Goal: Task Accomplishment & Management: Complete application form

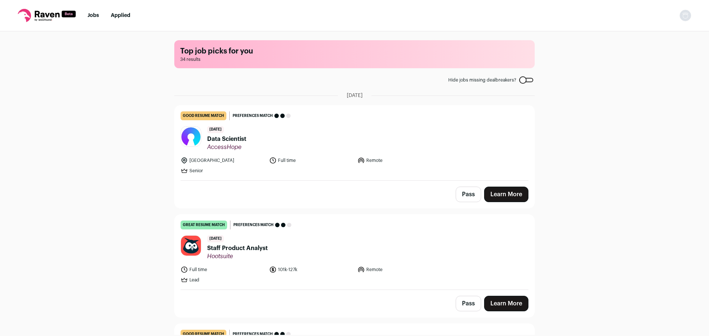
click at [230, 141] on span "Data Scientist" at bounding box center [226, 139] width 39 height 9
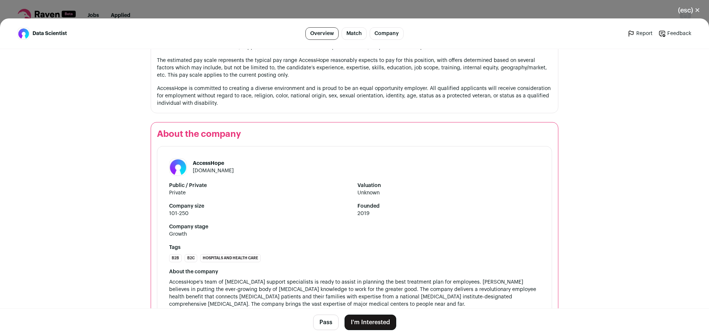
scroll to position [777, 0]
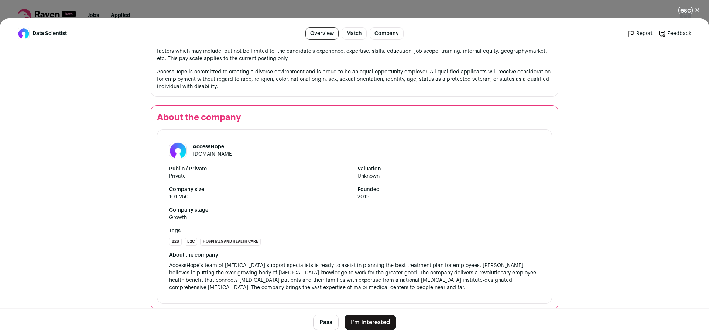
click at [686, 11] on button "(esc) ✕" at bounding box center [689, 10] width 40 height 16
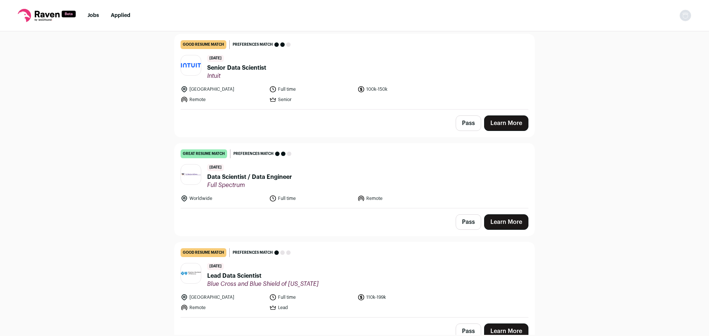
scroll to position [295, 0]
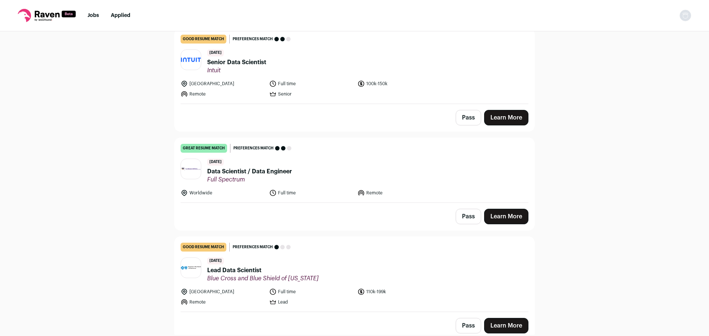
click at [252, 170] on span "Data Scientist / Data Engineer" at bounding box center [249, 171] width 85 height 9
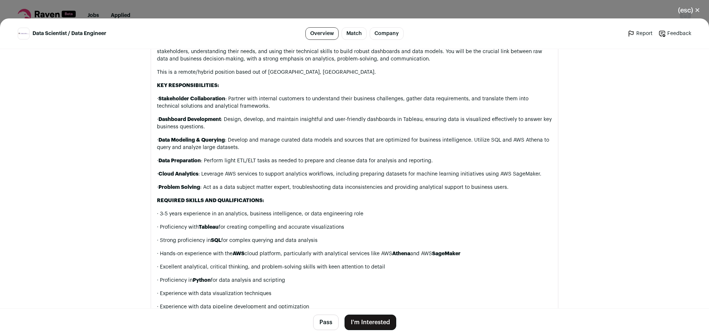
scroll to position [444, 0]
click at [341, 180] on div "Full Spectrum partners with leading companies in MedTech to develop cutting-edg…" at bounding box center [354, 198] width 395 height 412
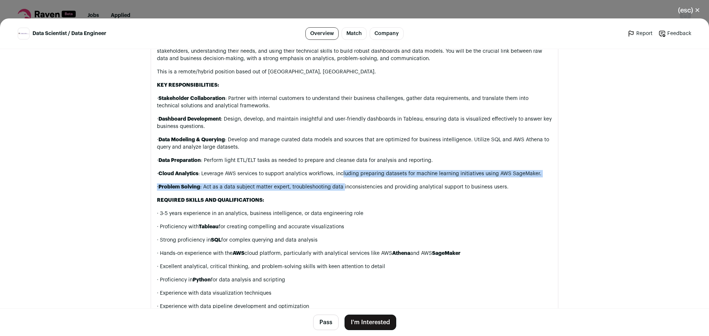
click at [341, 175] on p "· Cloud Analytics : Leverage AWS services to support analytics workflows, inclu…" at bounding box center [354, 173] width 395 height 7
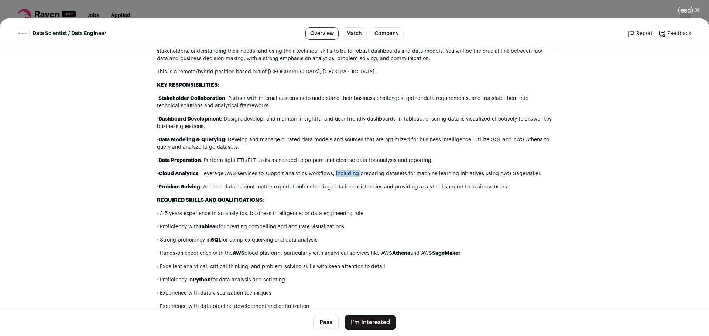
click at [341, 175] on p "· Cloud Analytics : Leverage AWS services to support analytics workflows, inclu…" at bounding box center [354, 173] width 395 height 7
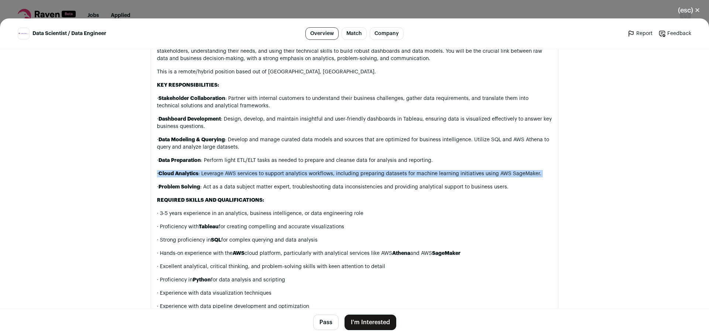
click at [341, 175] on p "· Cloud Analytics : Leverage AWS services to support analytics workflows, inclu…" at bounding box center [354, 173] width 395 height 7
click at [340, 175] on p "· Cloud Analytics : Leverage AWS services to support analytics workflows, inclu…" at bounding box center [354, 173] width 395 height 7
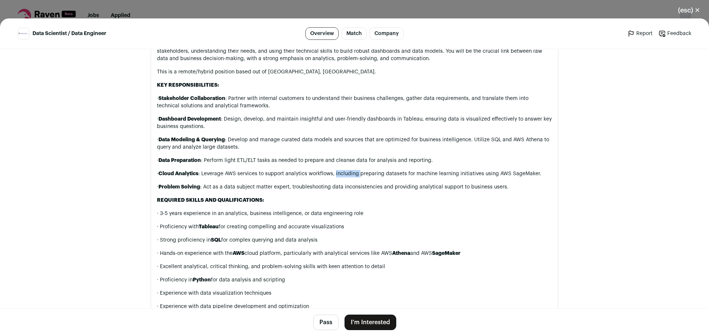
click at [340, 175] on p "· Cloud Analytics : Leverage AWS services to support analytics workflows, inclu…" at bounding box center [354, 173] width 395 height 7
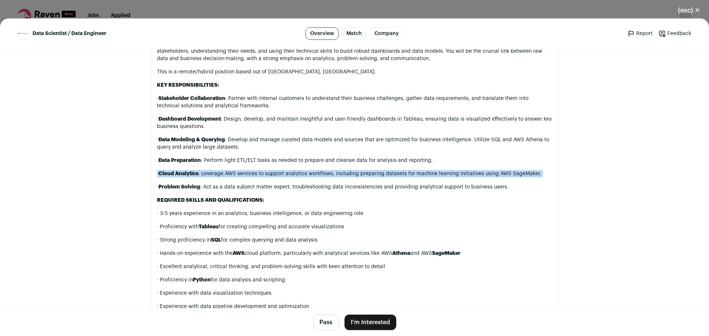
click at [340, 175] on p "· Cloud Analytics : Leverage AWS services to support analytics workflows, inclu…" at bounding box center [354, 173] width 395 height 7
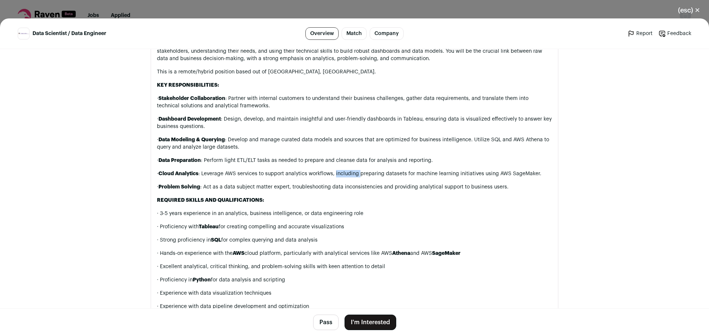
click at [340, 175] on p "· Cloud Analytics : Leverage AWS services to support analytics workflows, inclu…" at bounding box center [354, 173] width 395 height 7
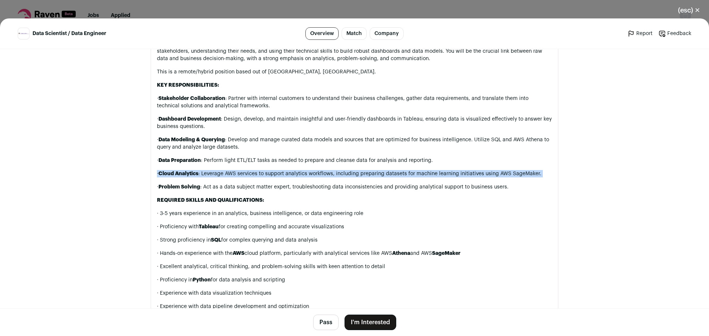
click at [340, 175] on p "· Cloud Analytics : Leverage AWS services to support analytics workflows, inclu…" at bounding box center [354, 173] width 395 height 7
click at [339, 175] on p "· Cloud Analytics : Leverage AWS services to support analytics workflows, inclu…" at bounding box center [354, 173] width 395 height 7
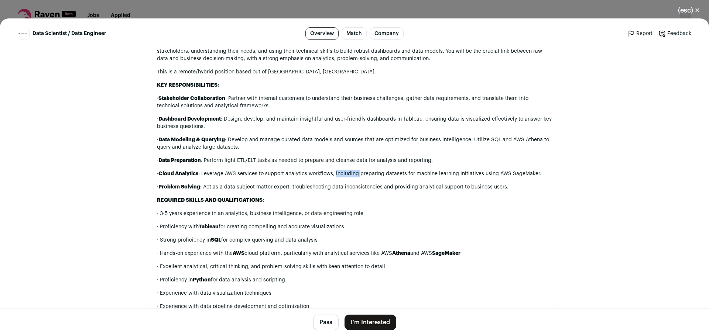
click at [339, 175] on p "· Cloud Analytics : Leverage AWS services to support analytics workflows, inclu…" at bounding box center [354, 173] width 395 height 7
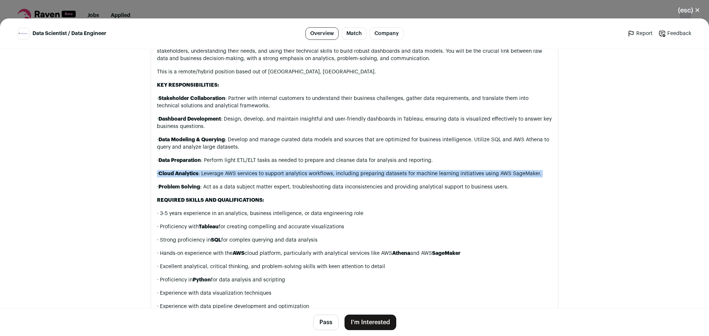
click at [339, 175] on p "· Cloud Analytics : Leverage AWS services to support analytics workflows, inclu…" at bounding box center [354, 173] width 395 height 7
click at [339, 174] on p "· Cloud Analytics : Leverage AWS services to support analytics workflows, inclu…" at bounding box center [354, 173] width 395 height 7
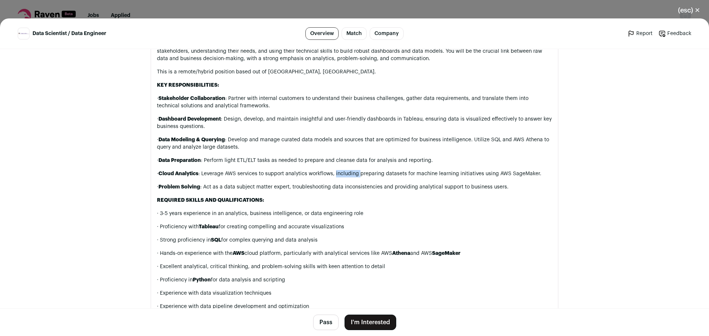
click at [339, 174] on p "· Cloud Analytics : Leverage AWS services to support analytics workflows, inclu…" at bounding box center [354, 173] width 395 height 7
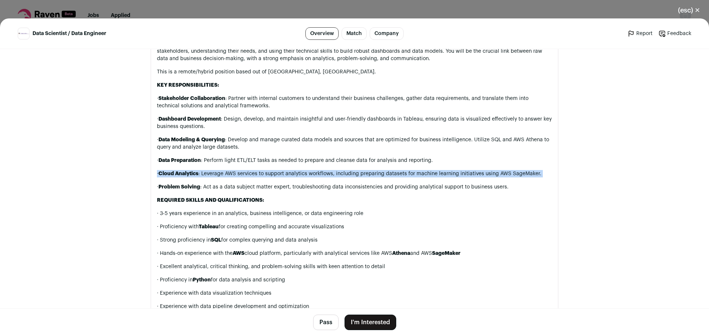
click at [339, 174] on p "· Cloud Analytics : Leverage AWS services to support analytics workflows, inclu…" at bounding box center [354, 173] width 395 height 7
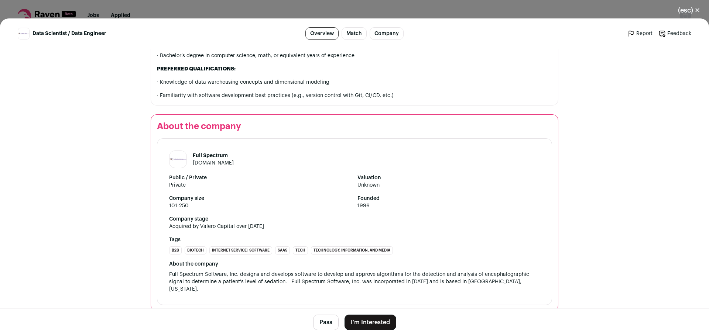
scroll to position [753, 0]
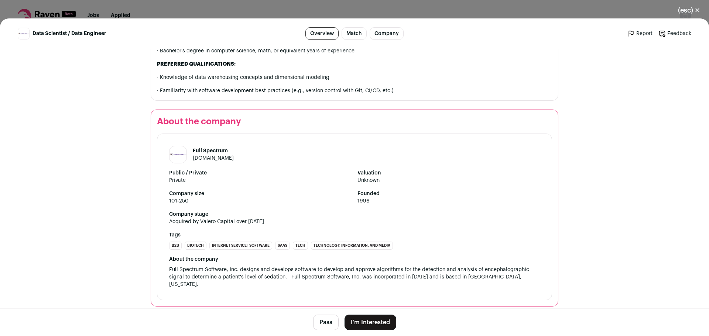
click at [687, 11] on button "(esc) ✕" at bounding box center [689, 10] width 40 height 16
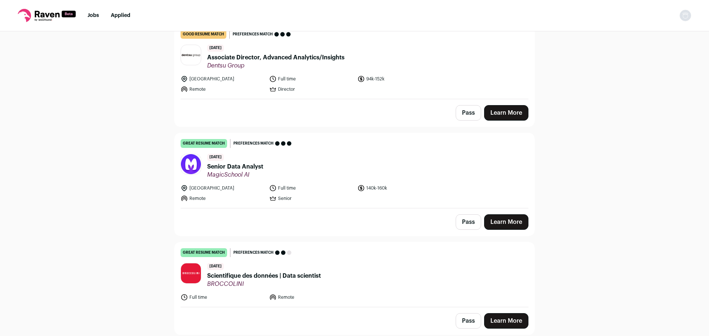
scroll to position [628, 0]
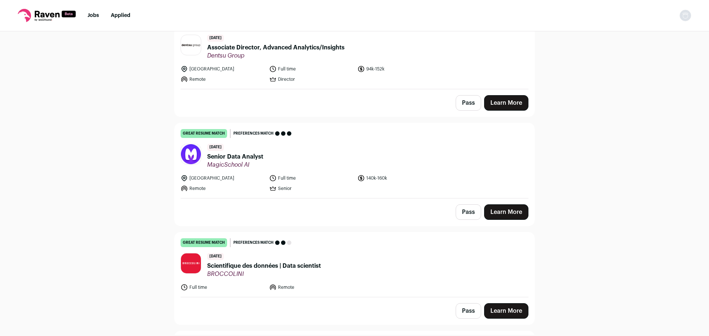
click at [259, 154] on span "Senior Data Analyst" at bounding box center [235, 157] width 56 height 9
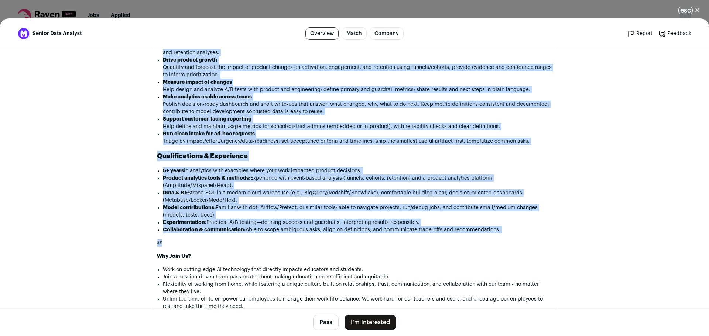
scroll to position [480, 0]
drag, startPoint x: 155, startPoint y: 144, endPoint x: 534, endPoint y: 236, distance: 389.8
click at [534, 236] on div "WHO WE ARE: MagicSchool is the premier generative AI platform for teachers. We'…" at bounding box center [354, 205] width 395 height 425
copy div "LOR IP DOL: SitamEtcons ad eli seddoei temporinci UT laboreet dol magnaali. En'…"
click at [450, 185] on li "Product analytics tools & methods: Experience with event-based analysis (funnel…" at bounding box center [357, 181] width 389 height 15
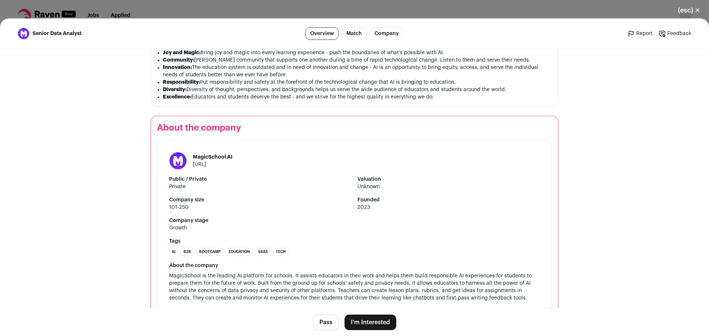
scroll to position [818, 0]
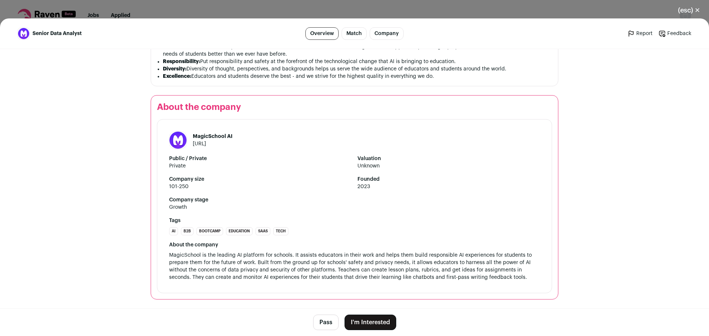
click at [376, 319] on button "I'm Interested" at bounding box center [371, 323] width 52 height 16
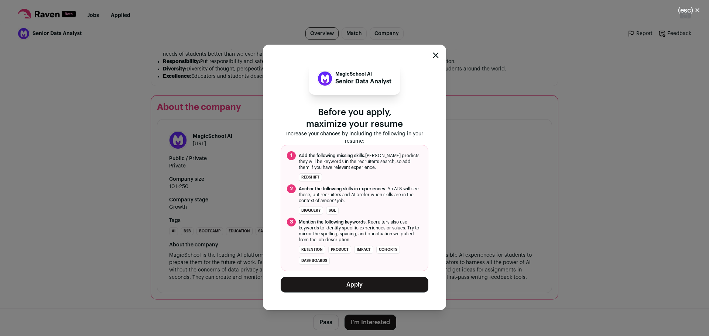
click at [361, 286] on button "Apply" at bounding box center [355, 285] width 148 height 16
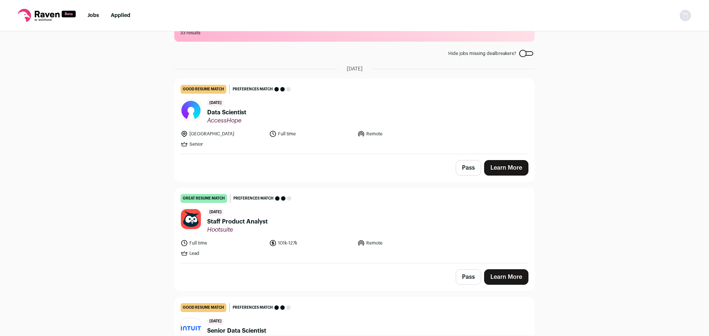
scroll to position [0, 0]
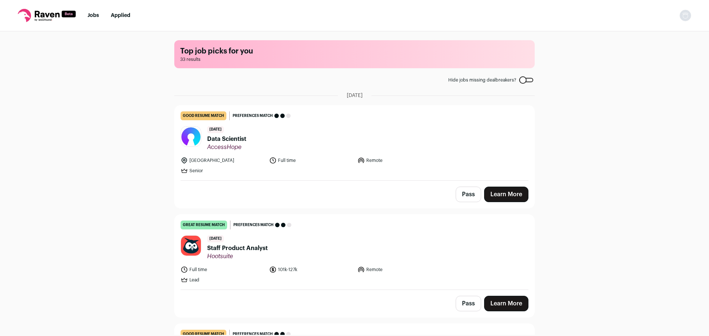
click at [124, 17] on link "Applied" at bounding box center [121, 15] width 20 height 5
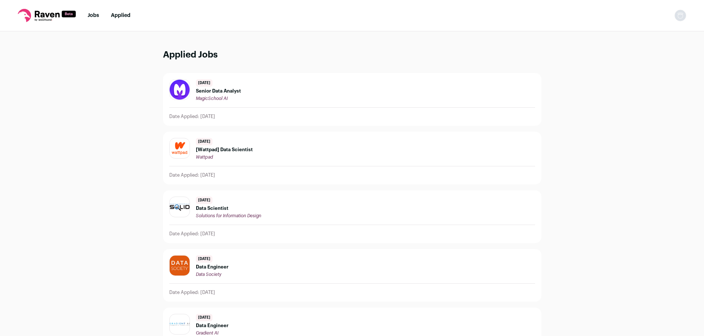
click at [229, 90] on span "Senior Data Analyst" at bounding box center [218, 91] width 45 height 6
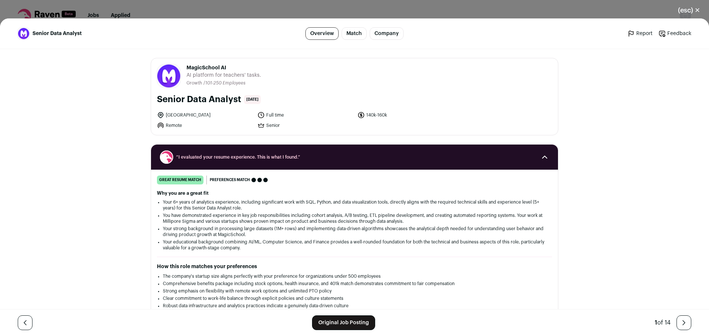
click at [349, 321] on link "Original Job Posting" at bounding box center [343, 323] width 63 height 15
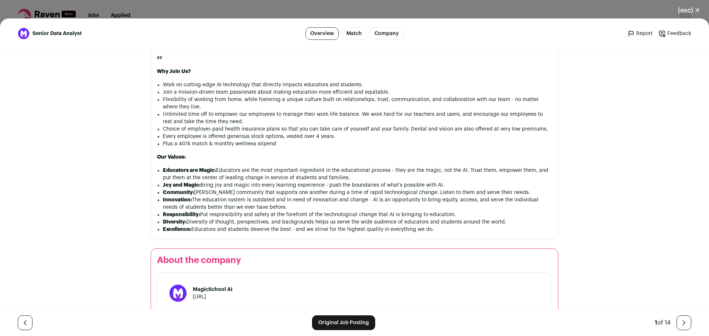
scroll to position [818, 0]
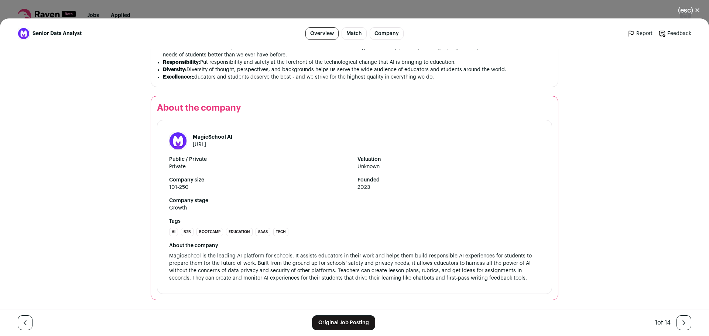
click at [346, 327] on link "Original Job Posting" at bounding box center [343, 323] width 63 height 15
click at [691, 11] on button "(esc) ✕" at bounding box center [689, 10] width 40 height 16
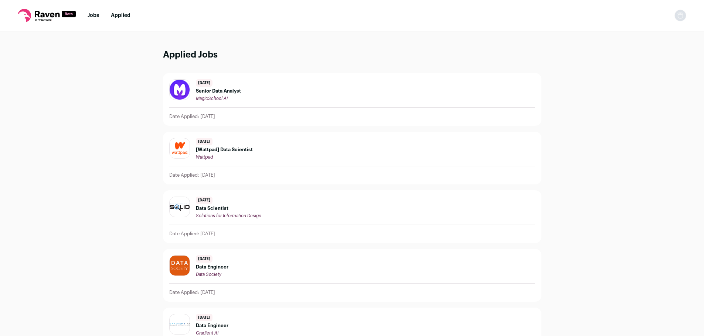
click at [222, 88] on span "Senior Data Analyst" at bounding box center [218, 91] width 45 height 6
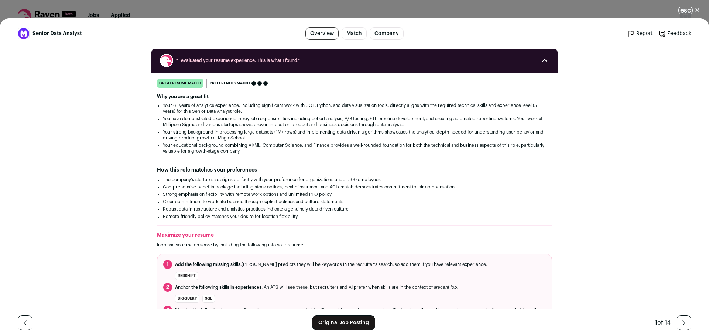
scroll to position [0, 0]
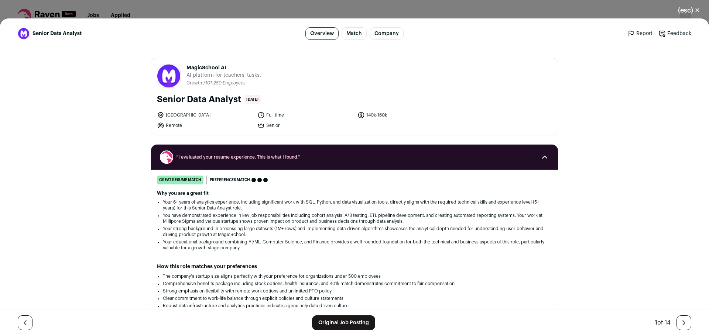
click at [248, 99] on span "[DATE]" at bounding box center [252, 99] width 17 height 9
click at [226, 100] on h1 "Senior Data Analyst" at bounding box center [199, 100] width 84 height 12
click at [700, 11] on button "(esc) ✕" at bounding box center [689, 10] width 40 height 16
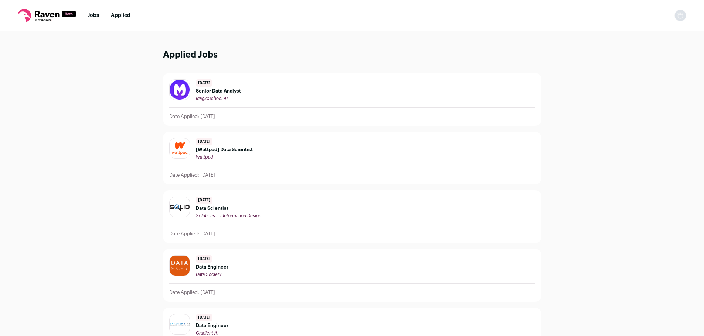
click at [239, 116] on div "Date Applied: [DATE]" at bounding box center [352, 117] width 366 height 6
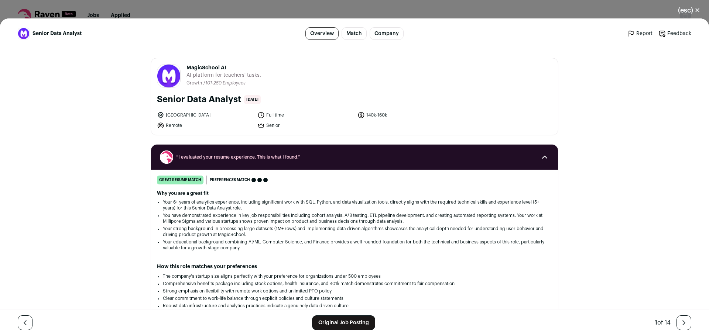
click at [691, 14] on button "(esc) ✕" at bounding box center [689, 10] width 40 height 16
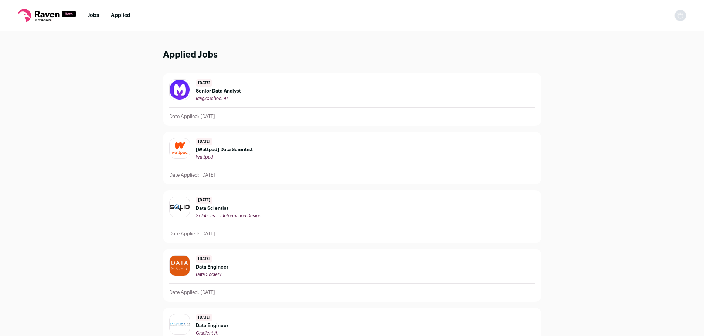
click at [403, 97] on div "[DATE] Senior Data Analyst MagicSchool AI" at bounding box center [352, 90] width 366 height 22
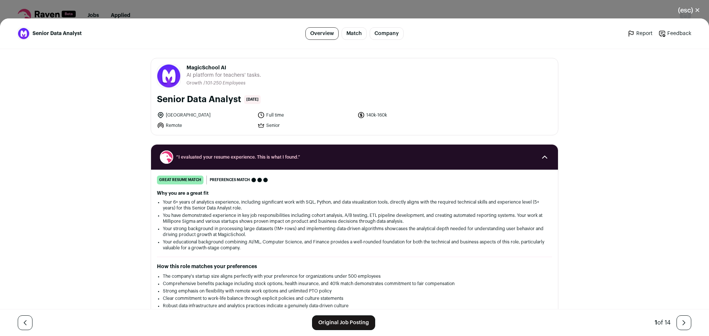
click at [680, 322] on icon "Close modal via background" at bounding box center [684, 323] width 9 height 9
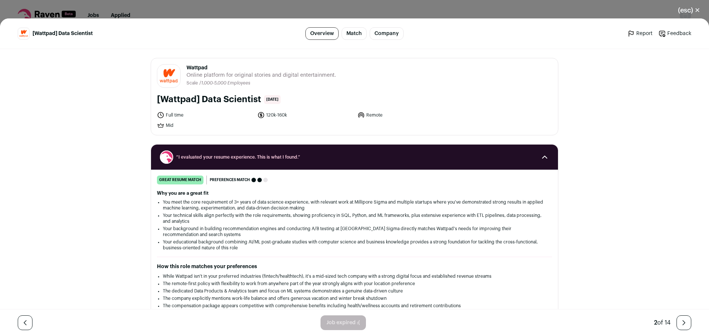
click at [680, 322] on icon "Close modal via background" at bounding box center [684, 323] width 9 height 9
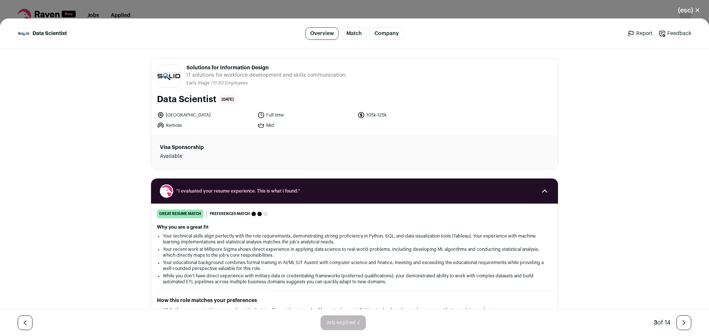
click at [689, 11] on button "(esc) ✕" at bounding box center [689, 10] width 40 height 16
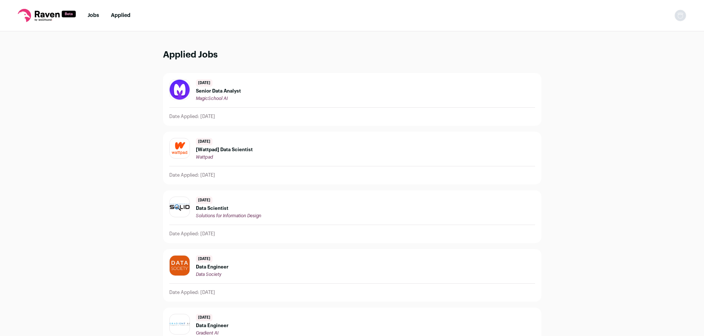
click at [252, 89] on div "[DATE] Senior Data Analyst MagicSchool AI" at bounding box center [352, 90] width 366 height 22
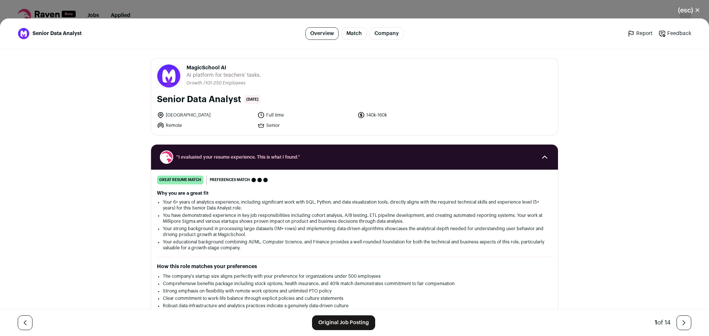
click at [209, 69] on span "MagicSchool AI" at bounding box center [224, 67] width 75 height 7
click at [682, 9] on button "(esc) ✕" at bounding box center [689, 10] width 40 height 16
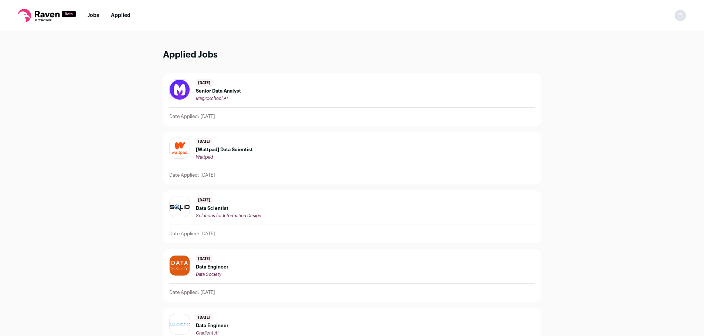
click at [180, 94] on img at bounding box center [180, 90] width 20 height 20
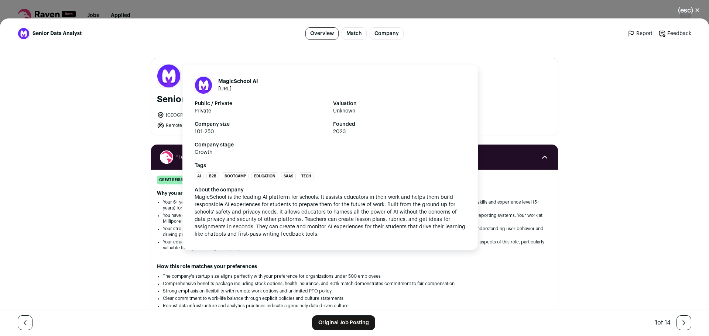
click at [157, 81] on img "Close modal via background" at bounding box center [168, 76] width 23 height 23
click at [159, 80] on img "Close modal via background" at bounding box center [168, 76] width 23 height 23
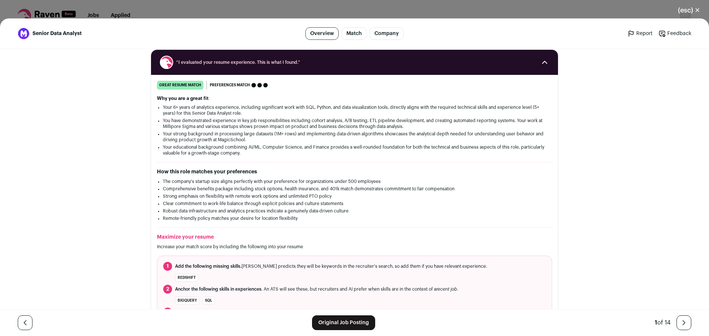
scroll to position [111, 0]
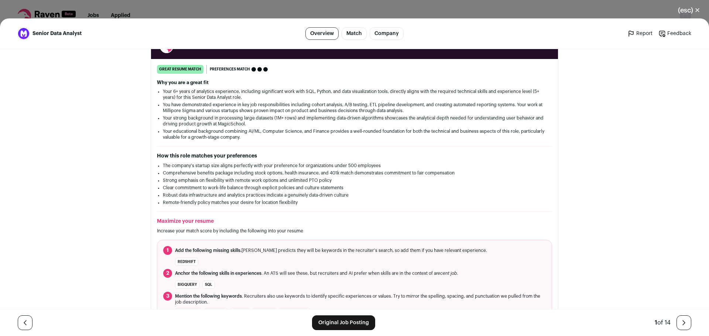
click at [352, 319] on link "Original Job Posting" at bounding box center [343, 323] width 63 height 15
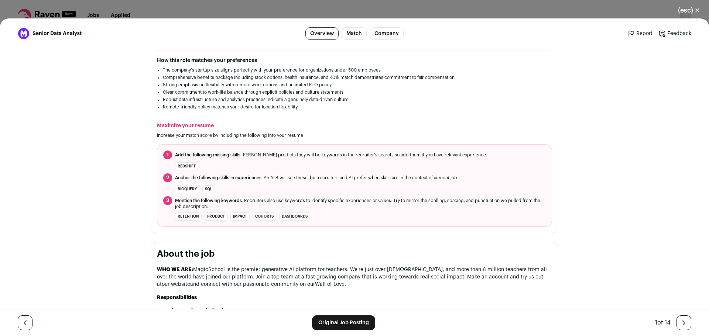
scroll to position [0, 0]
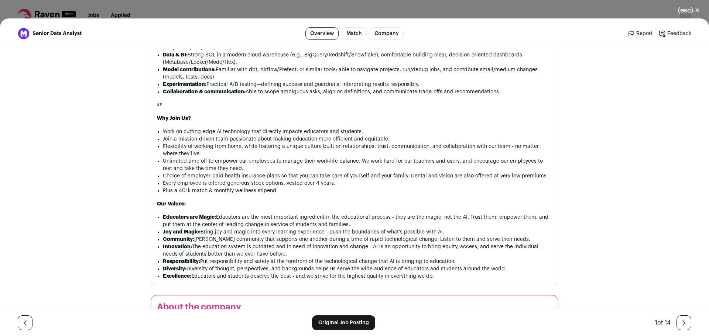
scroll to position [670, 0]
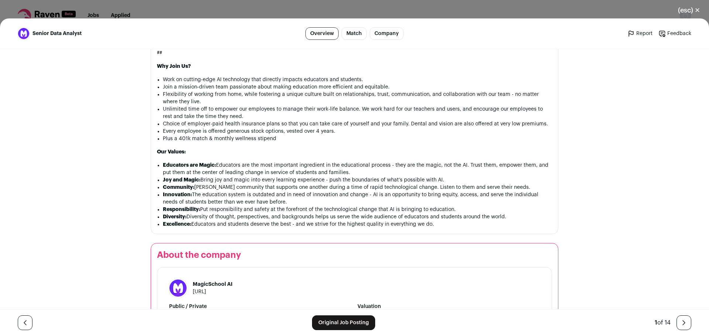
drag, startPoint x: 154, startPoint y: 103, endPoint x: 431, endPoint y: 226, distance: 303.2
click at [431, 226] on div "WHO WE ARE: MagicSchool is the premier generative AI platform for teachers. We'…" at bounding box center [354, 15] width 395 height 425
copy div "LOR IP DOL: SitamEtcons ad eli seddoei temporinci UT laboreet dol magnaali. En'…"
click at [365, 173] on li "Educators are Magic: Educators are the most important ingredient in the educati…" at bounding box center [357, 169] width 389 height 15
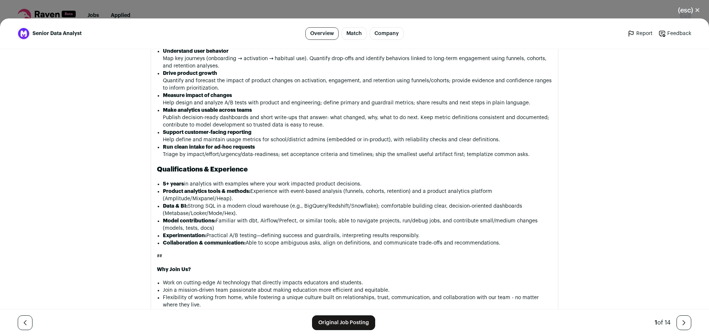
scroll to position [485, 0]
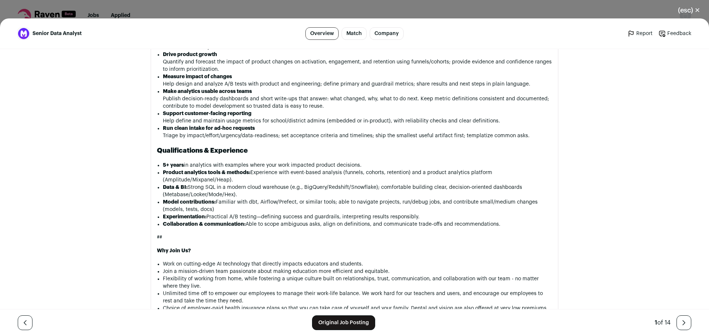
click at [160, 164] on div "WHO WE ARE: MagicSchool is the premier generative AI platform for teachers. We'…" at bounding box center [354, 199] width 395 height 425
drag, startPoint x: 161, startPoint y: 166, endPoint x: 519, endPoint y: 226, distance: 362.9
click at [519, 226] on ul "5+ years in analytics with examples where your work impacted product decisions.…" at bounding box center [357, 195] width 389 height 66
copy ul "5+ years in analytics with examples where your work impacted product decisions.…"
click at [384, 252] on p "Why Join Us?" at bounding box center [354, 250] width 395 height 7
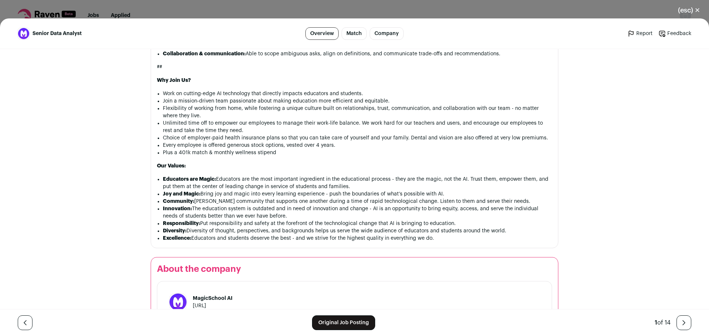
scroll to position [0, 0]
